Goal: Information Seeking & Learning: Learn about a topic

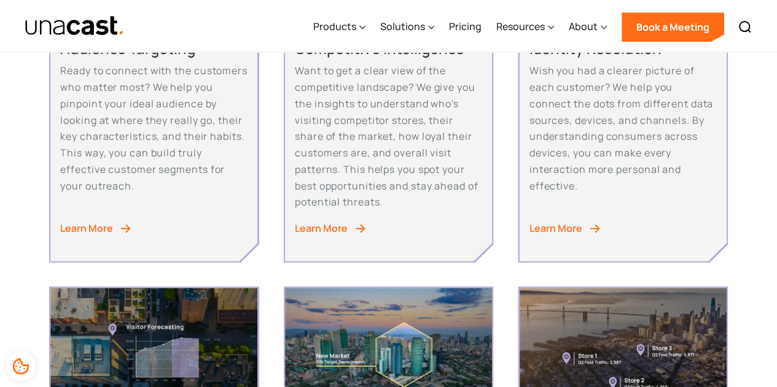
scroll to position [233, 0]
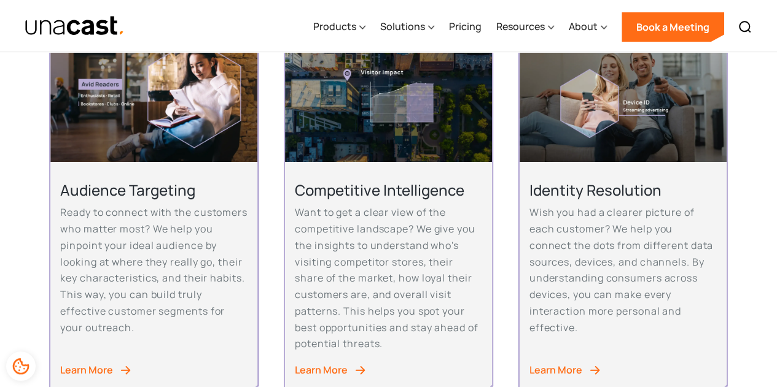
scroll to position [295, 0]
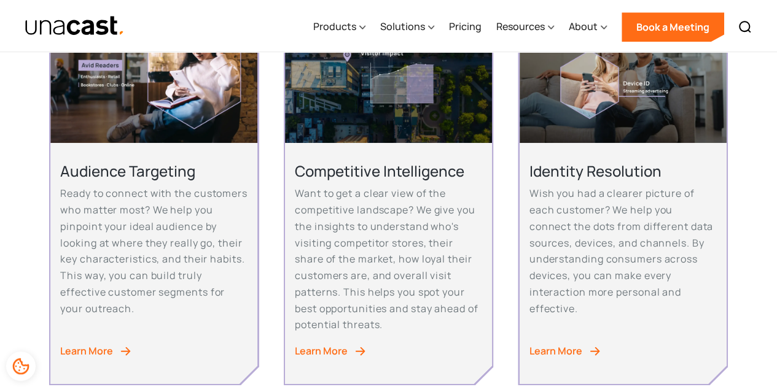
click at [95, 352] on div "Learn More" at bounding box center [86, 351] width 53 height 17
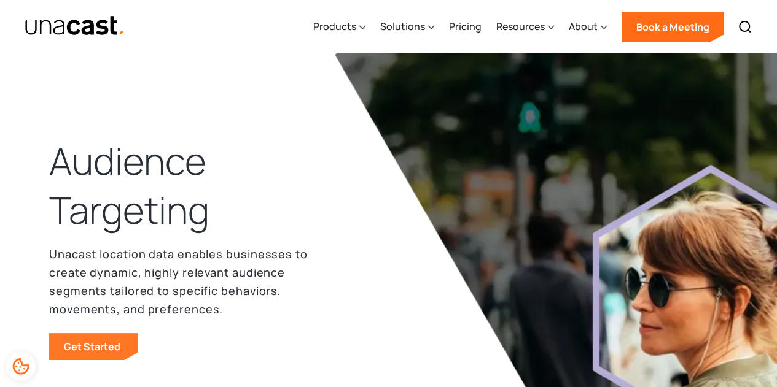
click at [112, 350] on link "Get Started" at bounding box center [93, 346] width 88 height 27
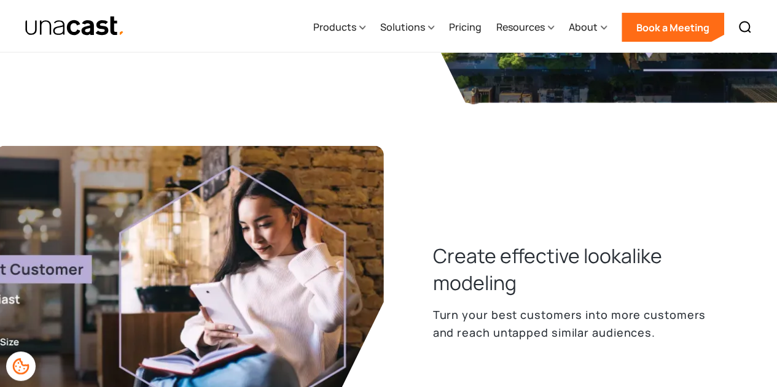
scroll to position [1351, 0]
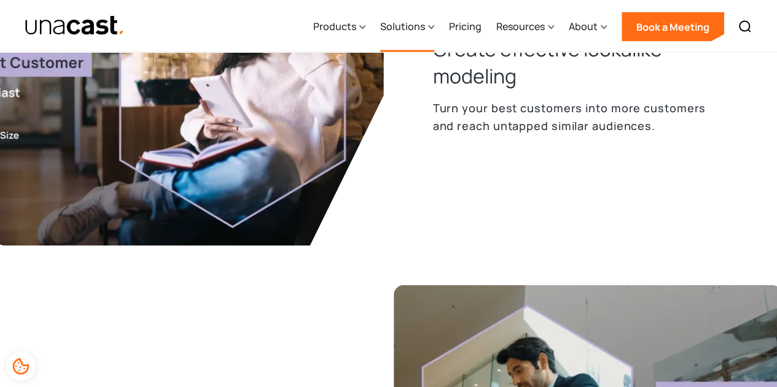
click at [416, 28] on div "Solutions" at bounding box center [402, 26] width 45 height 15
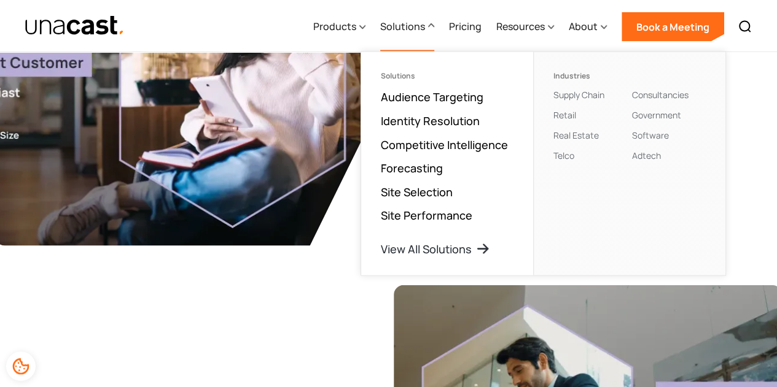
drag, startPoint x: 565, startPoint y: 136, endPoint x: 561, endPoint y: 144, distance: 9.1
click at [565, 136] on link "Real Estate" at bounding box center [575, 136] width 45 height 12
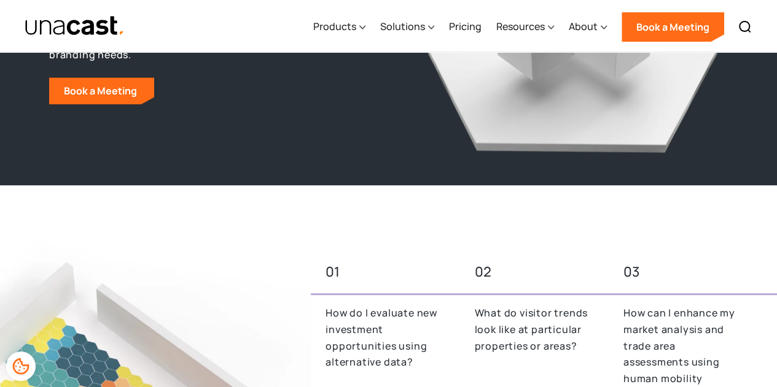
scroll to position [61, 0]
